Goal: Transaction & Acquisition: Purchase product/service

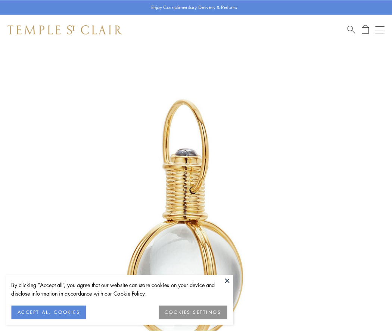
scroll to position [195, 0]
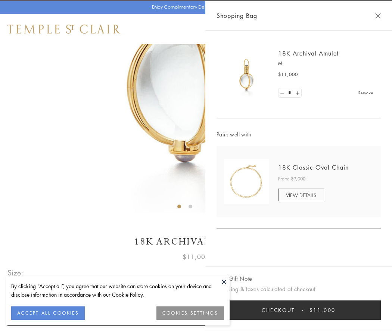
click at [298, 310] on button "Checkout $11,000" at bounding box center [298, 310] width 164 height 19
